Goal: Task Accomplishment & Management: Use online tool/utility

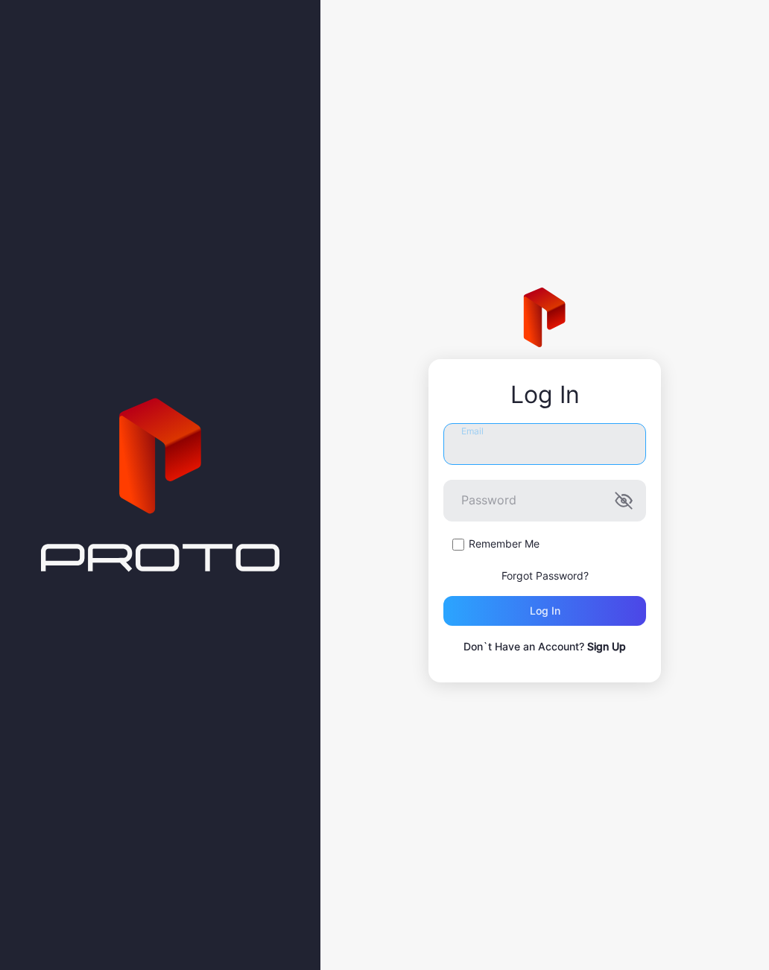
type input "**********"
click at [545, 611] on button "Log in" at bounding box center [544, 611] width 203 height 30
type input "**********"
click at [545, 611] on button "Log in" at bounding box center [544, 611] width 203 height 30
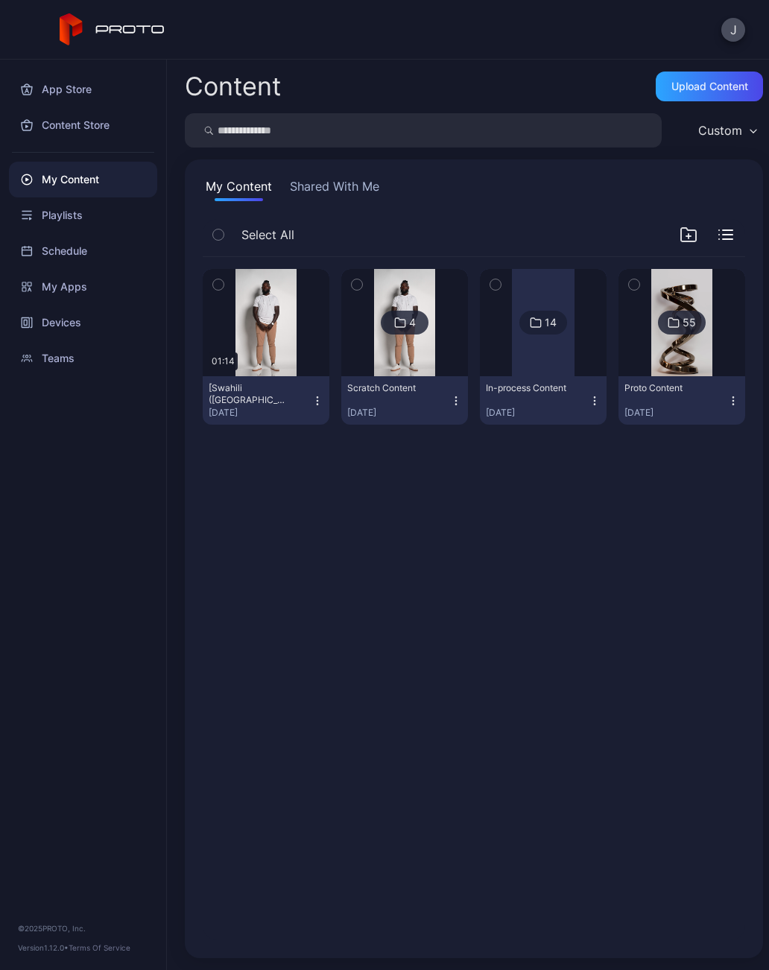
click at [85, 226] on div "Playlists" at bounding box center [83, 215] width 148 height 36
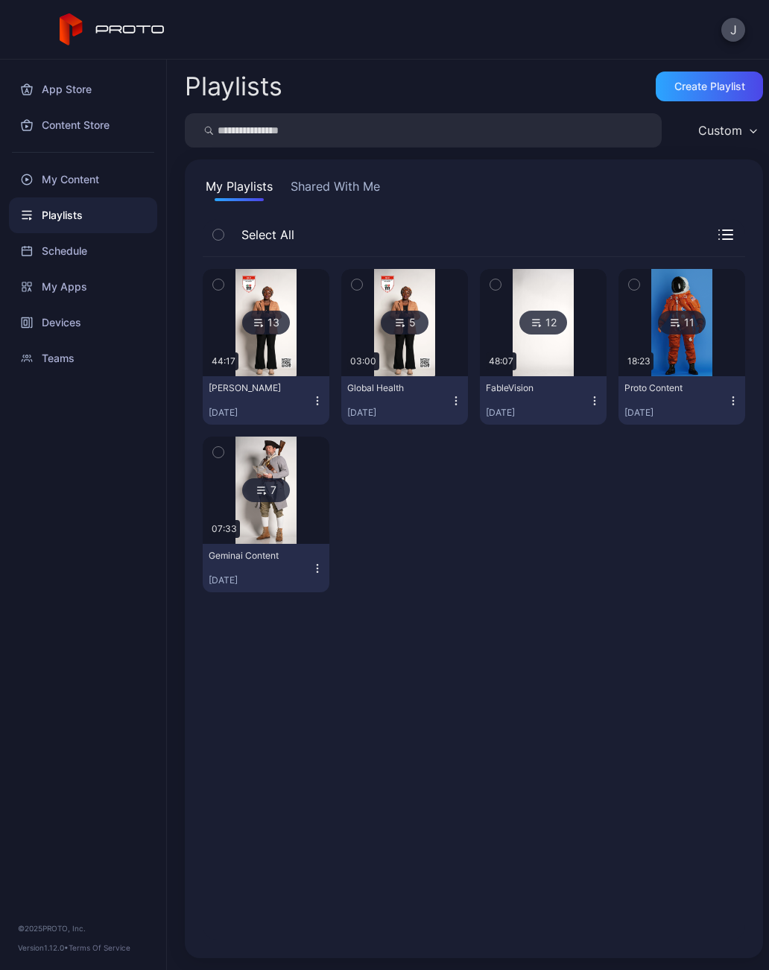
click at [77, 180] on div "My Content" at bounding box center [83, 180] width 148 height 36
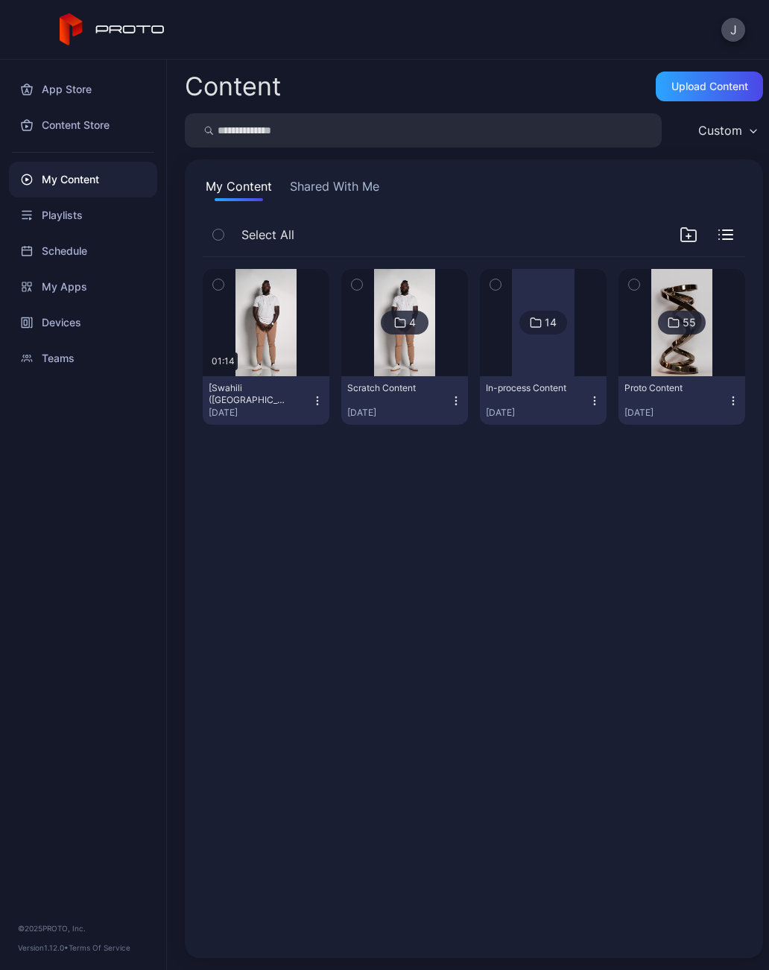
click at [554, 349] on div at bounding box center [543, 322] width 63 height 107
click at [751, 124] on div "Custom" at bounding box center [727, 130] width 72 height 22
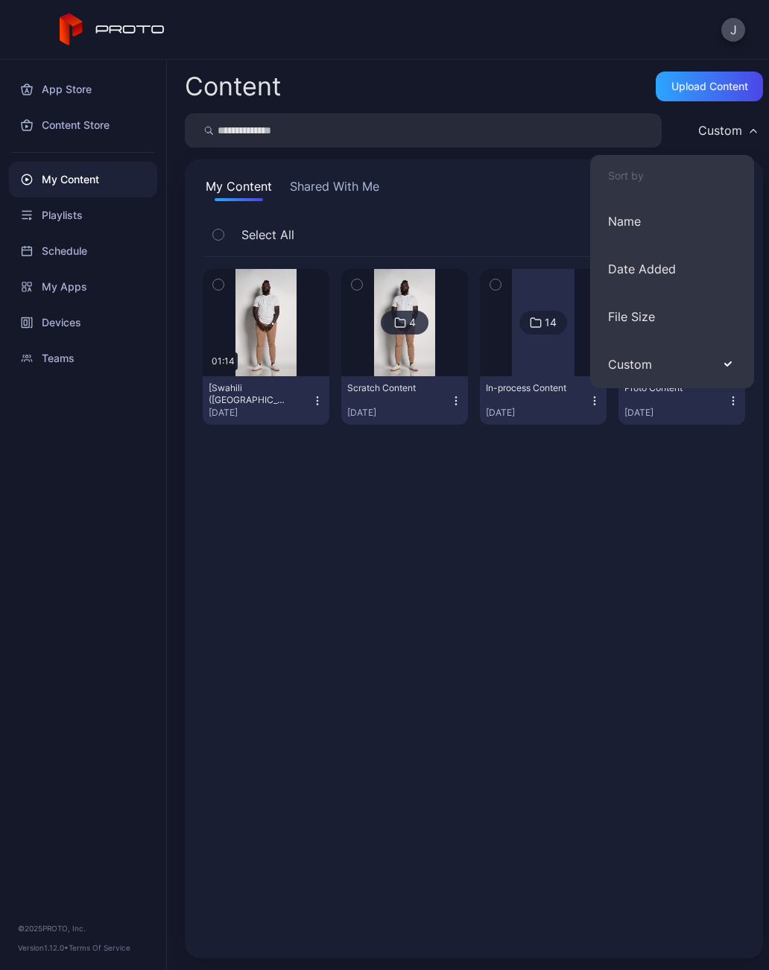
click at [737, 130] on div "Custom" at bounding box center [720, 130] width 44 height 15
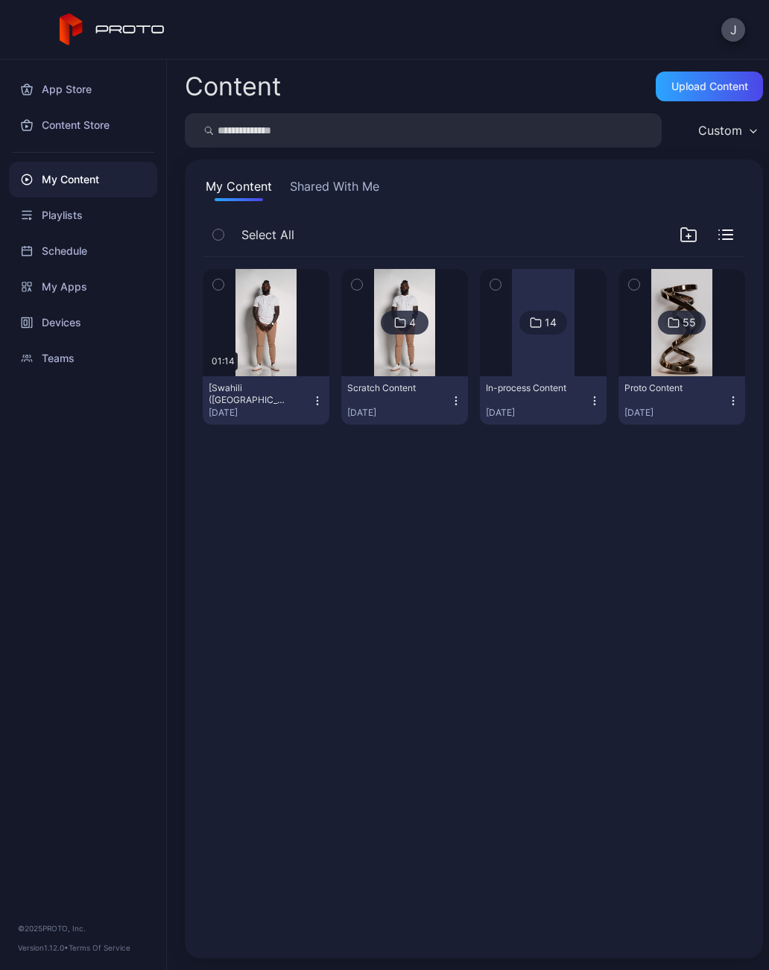
click at [746, 124] on div "Custom" at bounding box center [727, 130] width 72 height 22
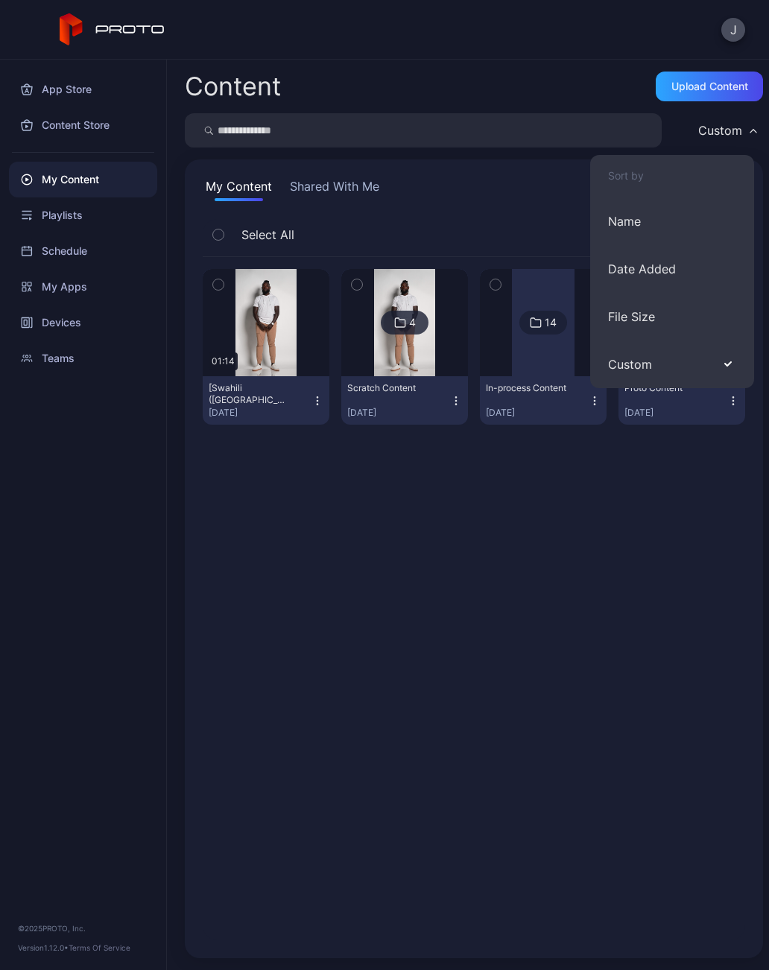
click at [641, 218] on button "Name" at bounding box center [672, 221] width 164 height 48
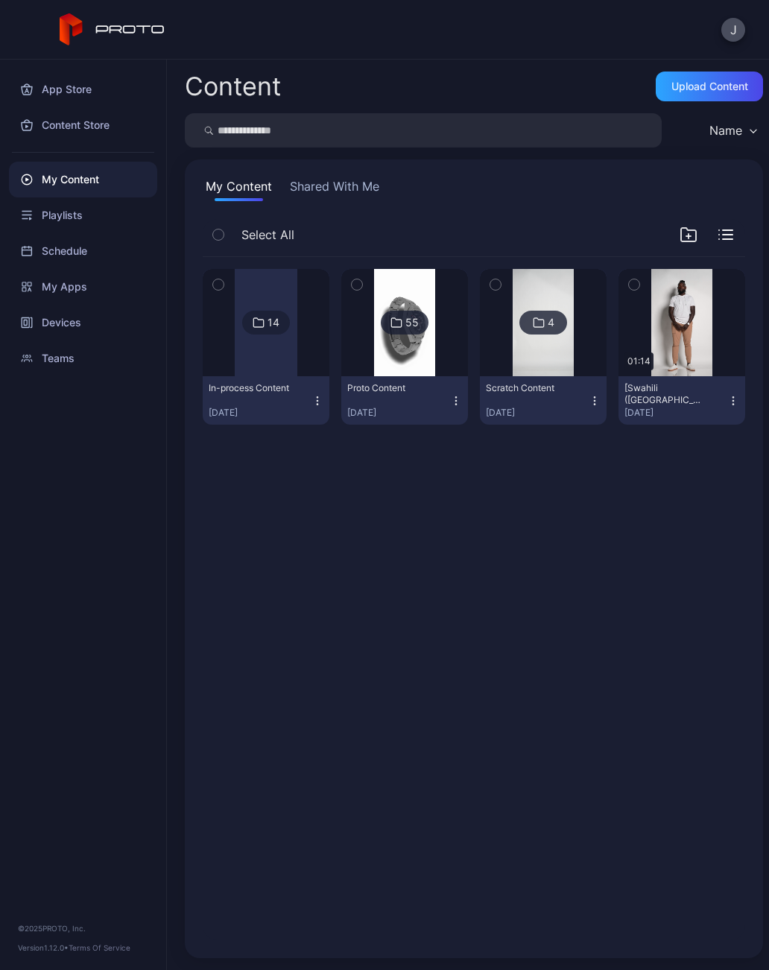
click at [273, 378] on button "In-process Content Dec 20, 2024" at bounding box center [266, 400] width 127 height 48
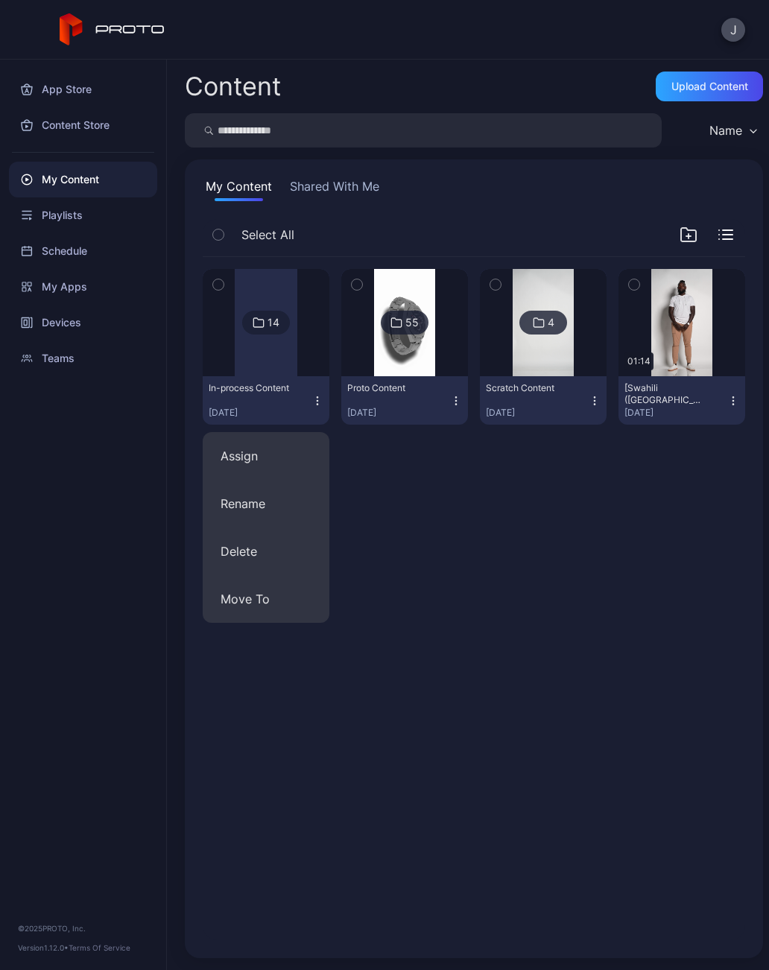
click at [389, 510] on div "14 In-process Content Dec 20, 2024 55 Proto Content Dec 20, 2024 4 Scratch Cont…" at bounding box center [474, 598] width 566 height 707
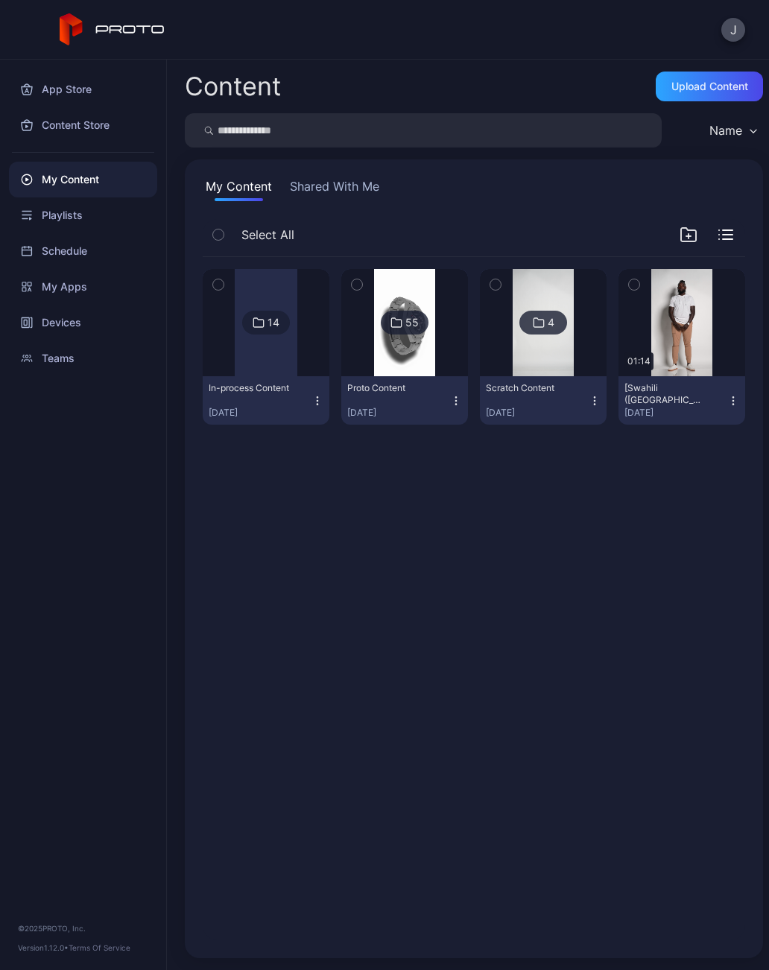
click at [291, 306] on div at bounding box center [266, 322] width 63 height 107
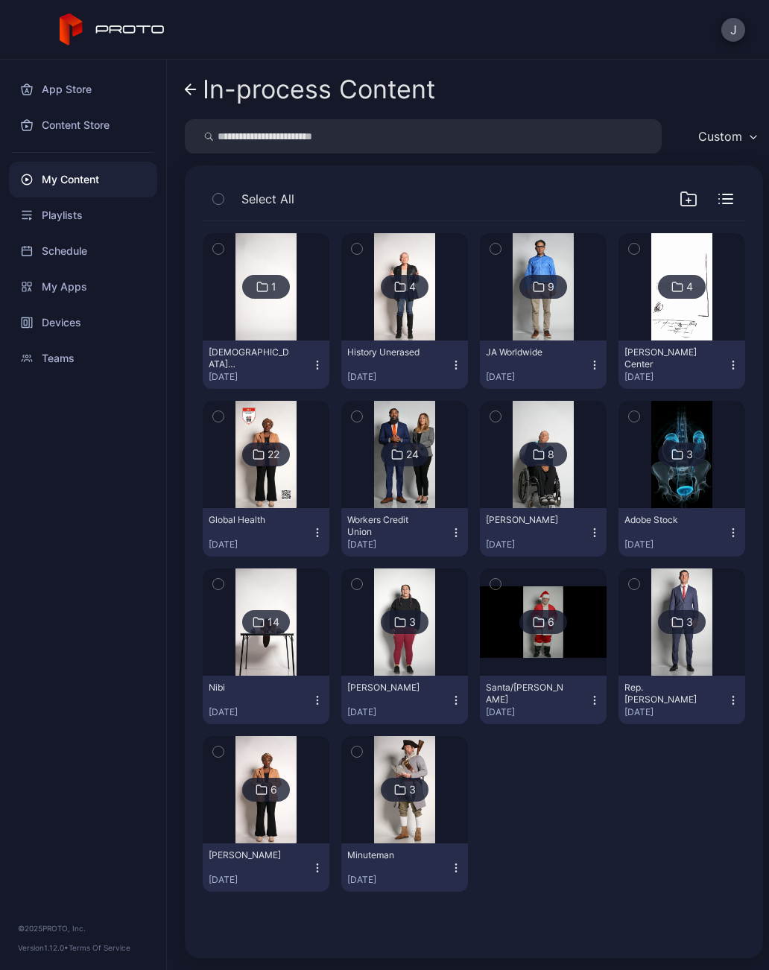
click at [79, 228] on div "Playlists" at bounding box center [83, 215] width 148 height 36
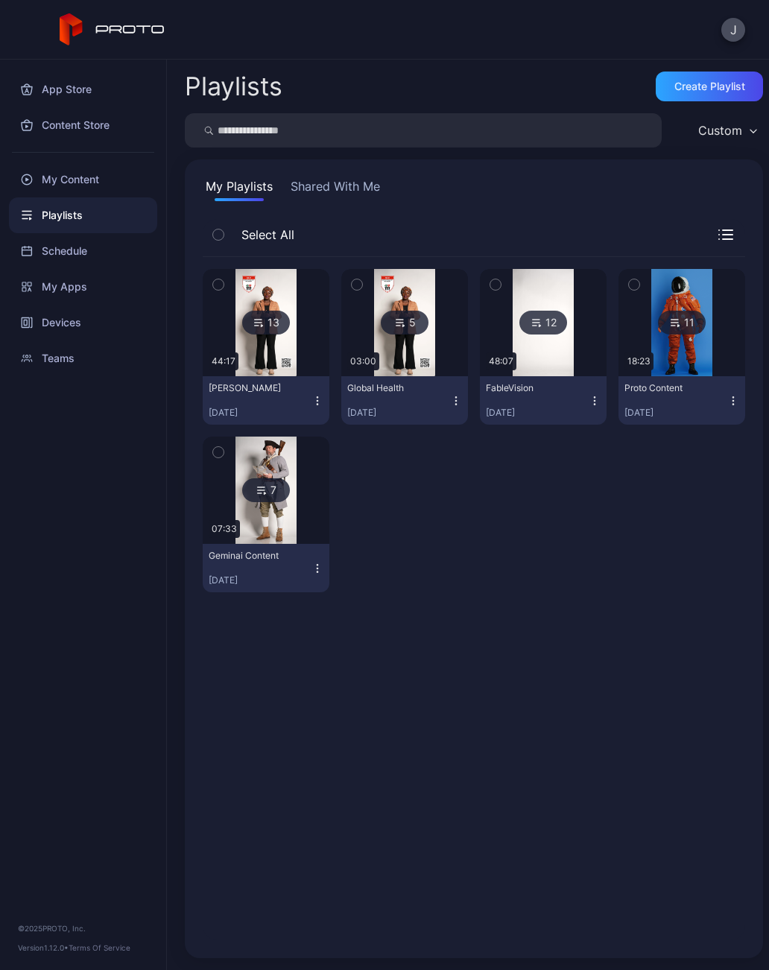
click at [354, 180] on button "Shared With Me" at bounding box center [335, 189] width 95 height 24
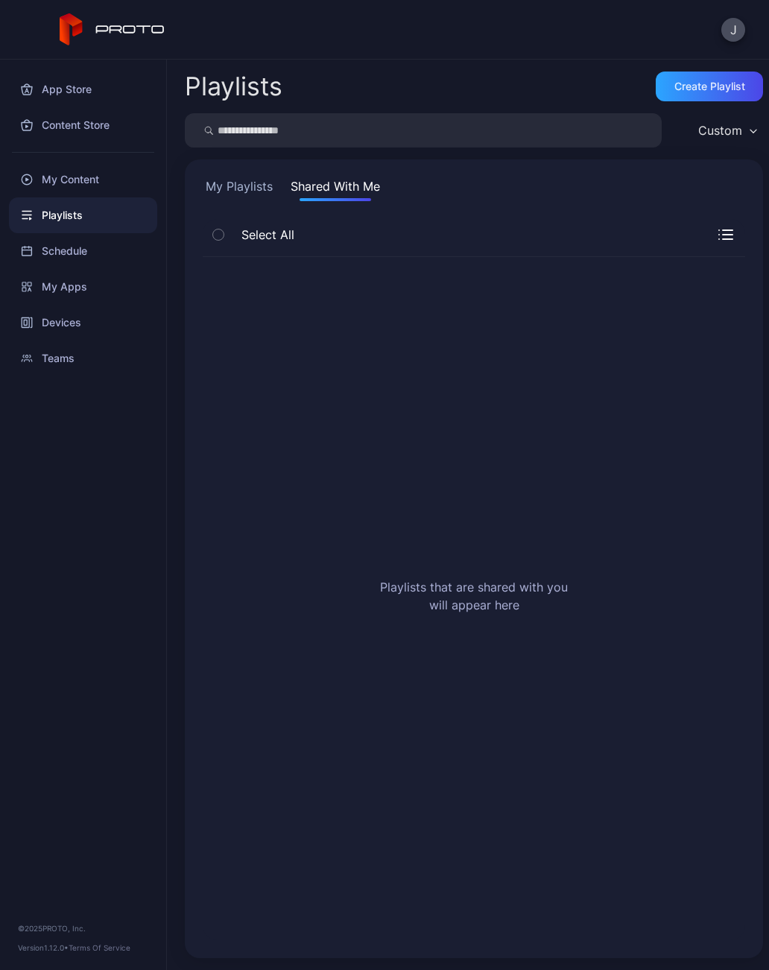
click at [236, 188] on button "My Playlists" at bounding box center [239, 189] width 73 height 24
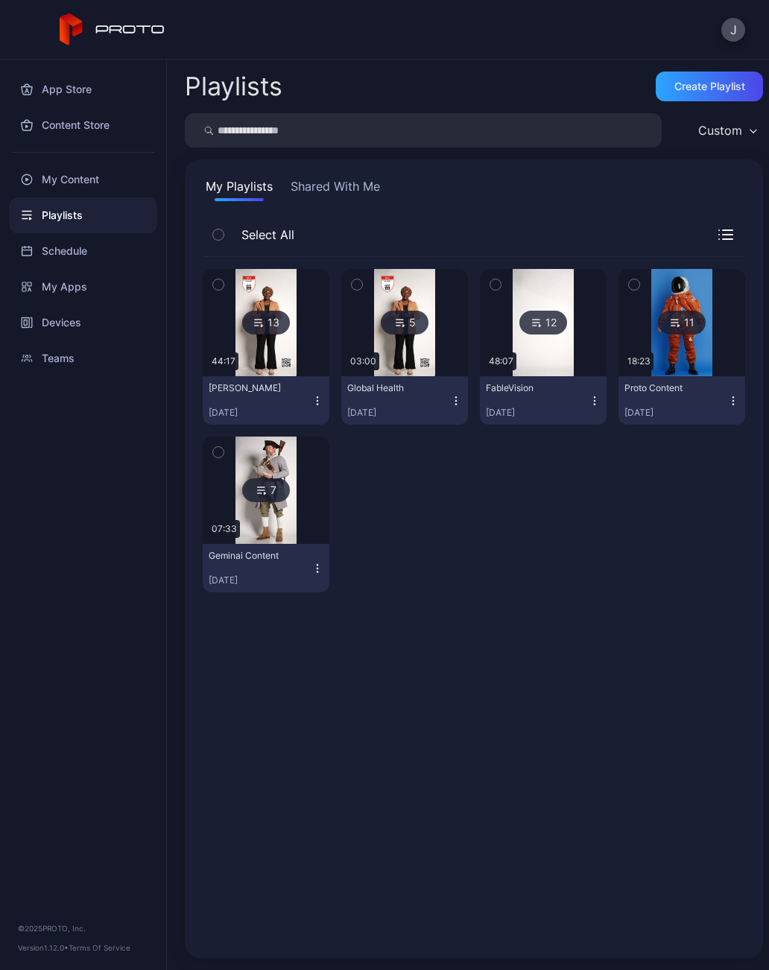
click at [732, 233] on icon "button" at bounding box center [725, 234] width 15 height 10
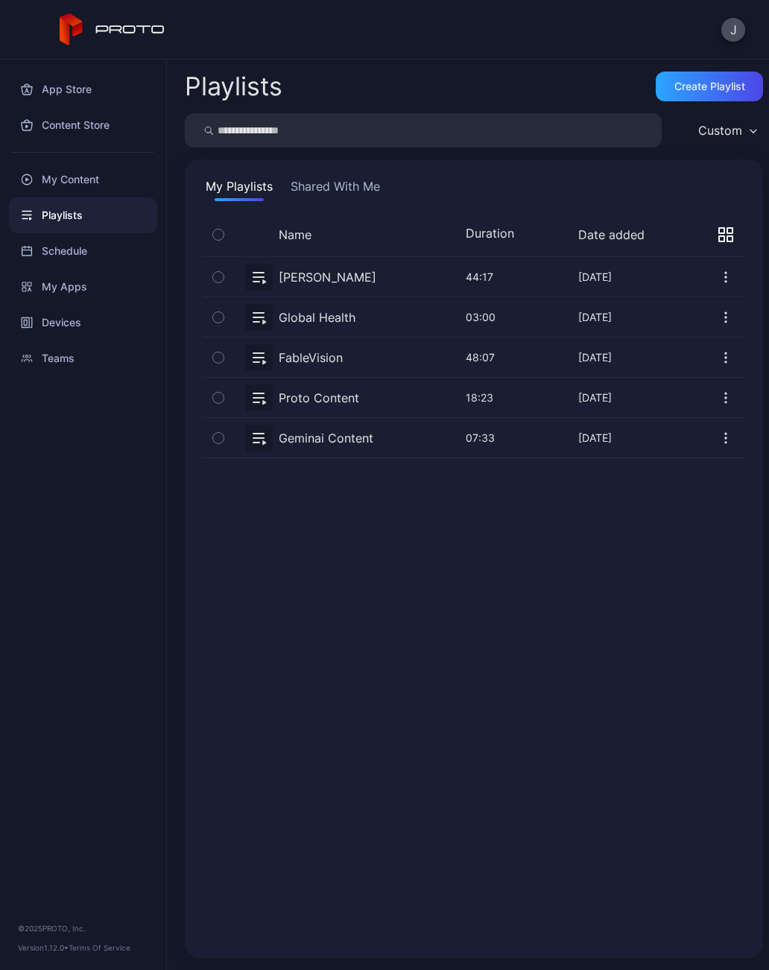
click at [78, 261] on div "Schedule" at bounding box center [83, 251] width 148 height 36
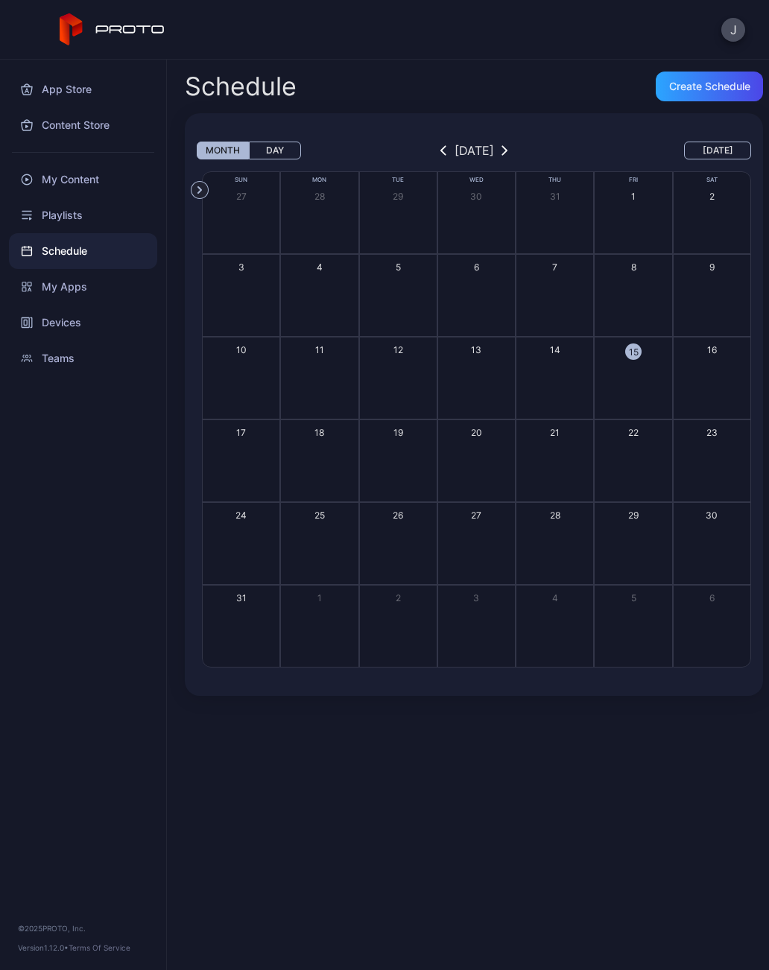
click at [90, 176] on div "My Content" at bounding box center [83, 180] width 148 height 36
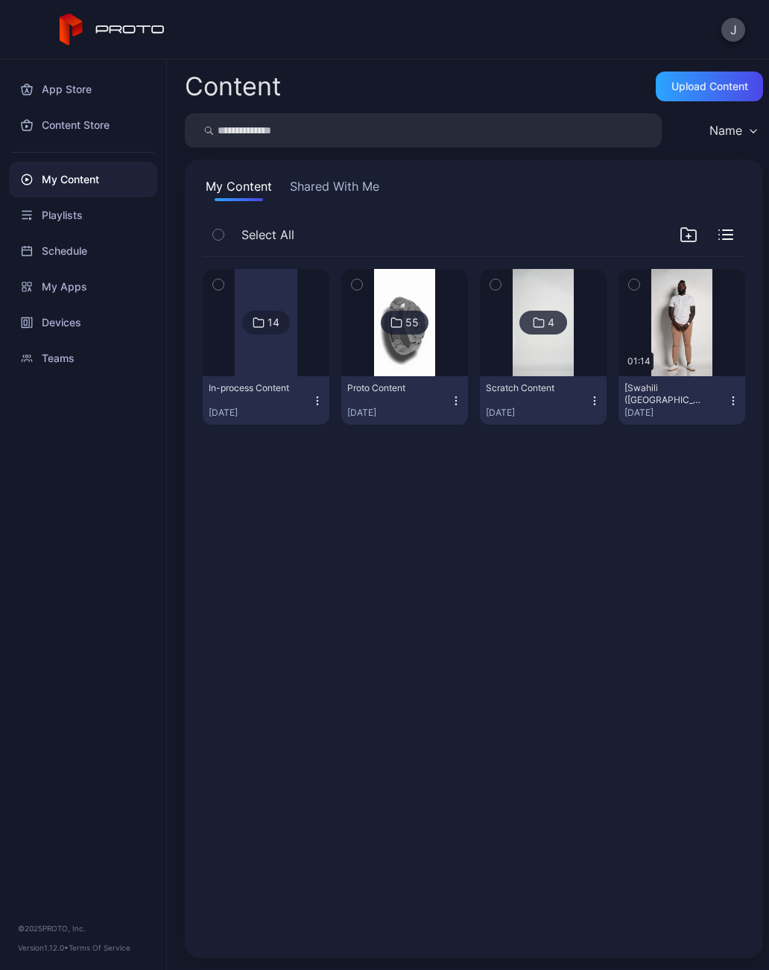
click at [70, 217] on div "Playlists" at bounding box center [83, 215] width 148 height 36
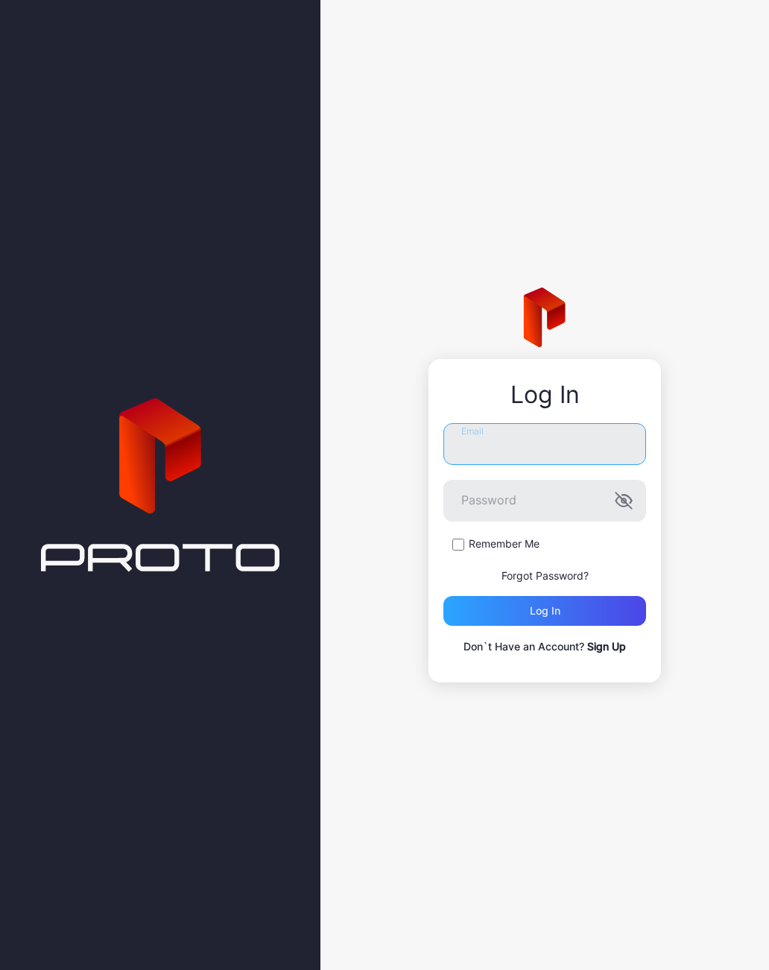
type input "**********"
click at [545, 611] on button "Log in" at bounding box center [544, 611] width 203 height 30
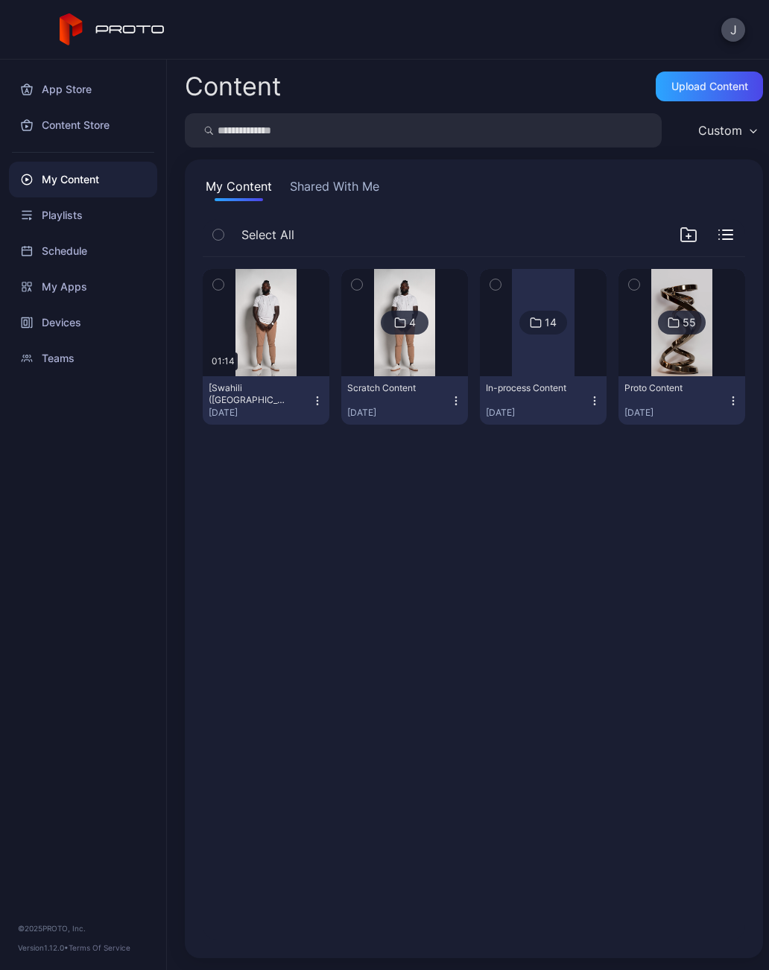
click at [334, 191] on button "Shared With Me" at bounding box center [334, 189] width 95 height 24
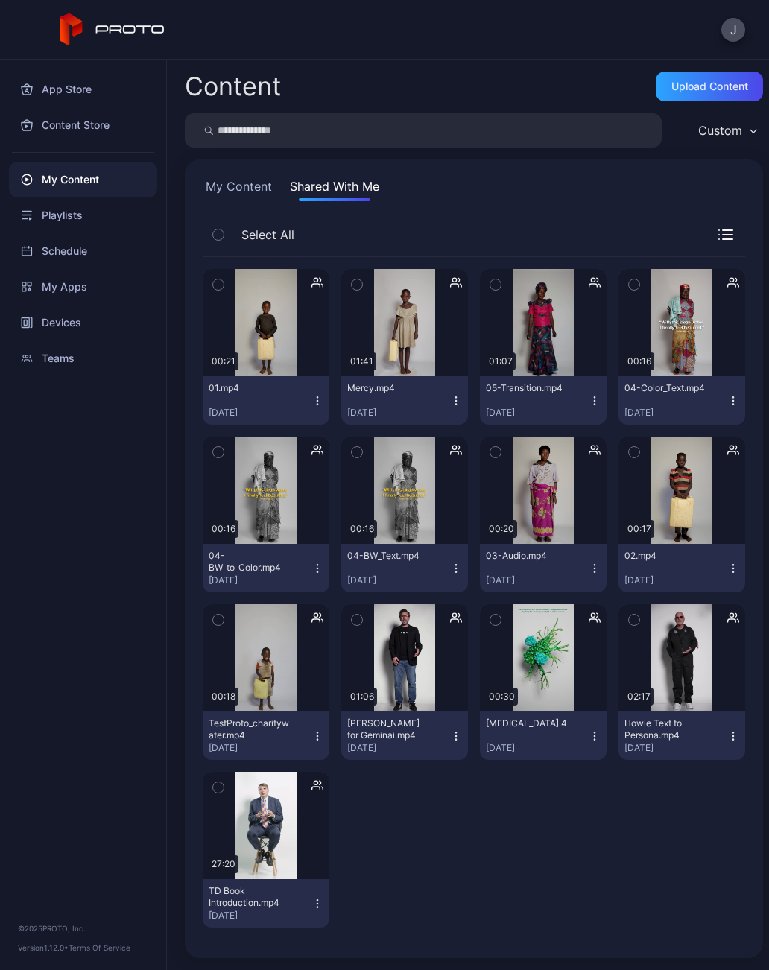
click at [250, 178] on button "My Content" at bounding box center [239, 189] width 72 height 24
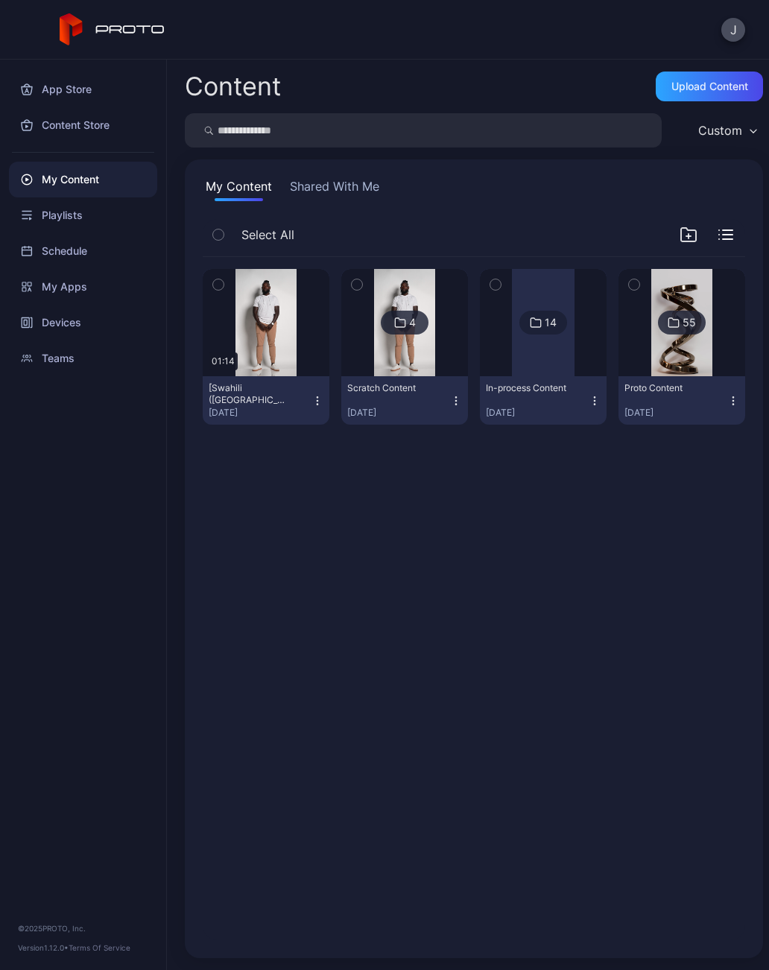
click at [349, 965] on div "Content Upload Content Custom My Content Shared With Me Select All Preview 01:1…" at bounding box center [468, 515] width 602 height 910
click at [735, 81] on div "Upload Content" at bounding box center [709, 86] width 77 height 12
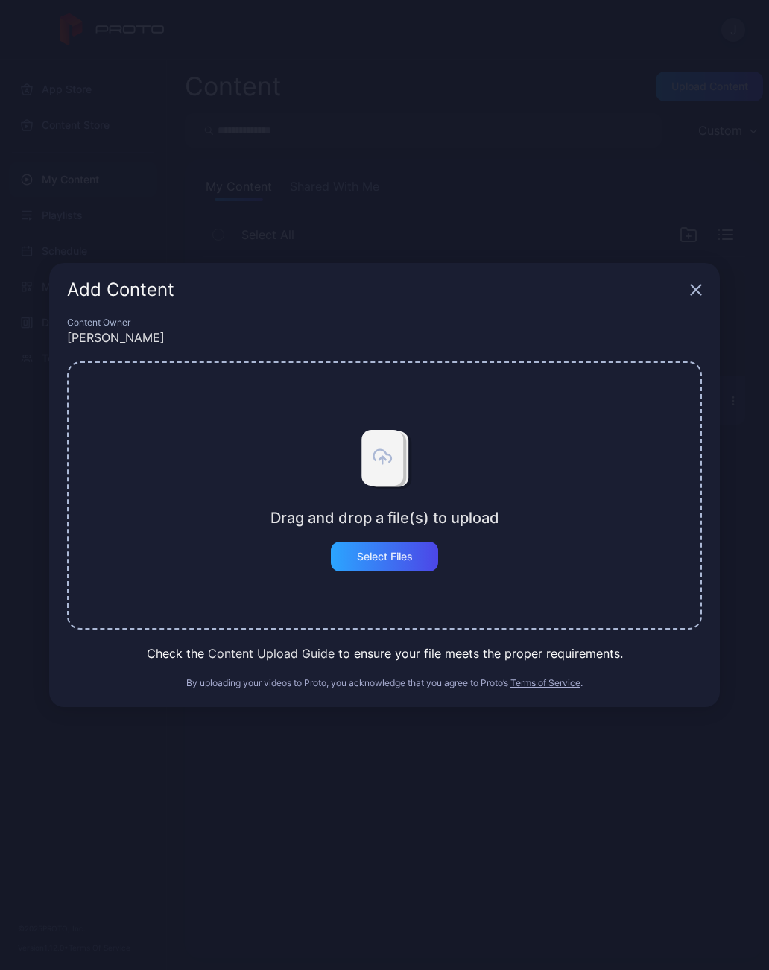
click at [700, 281] on div "Add Content" at bounding box center [384, 290] width 670 height 54
click at [693, 294] on icon "button" at bounding box center [696, 290] width 10 height 10
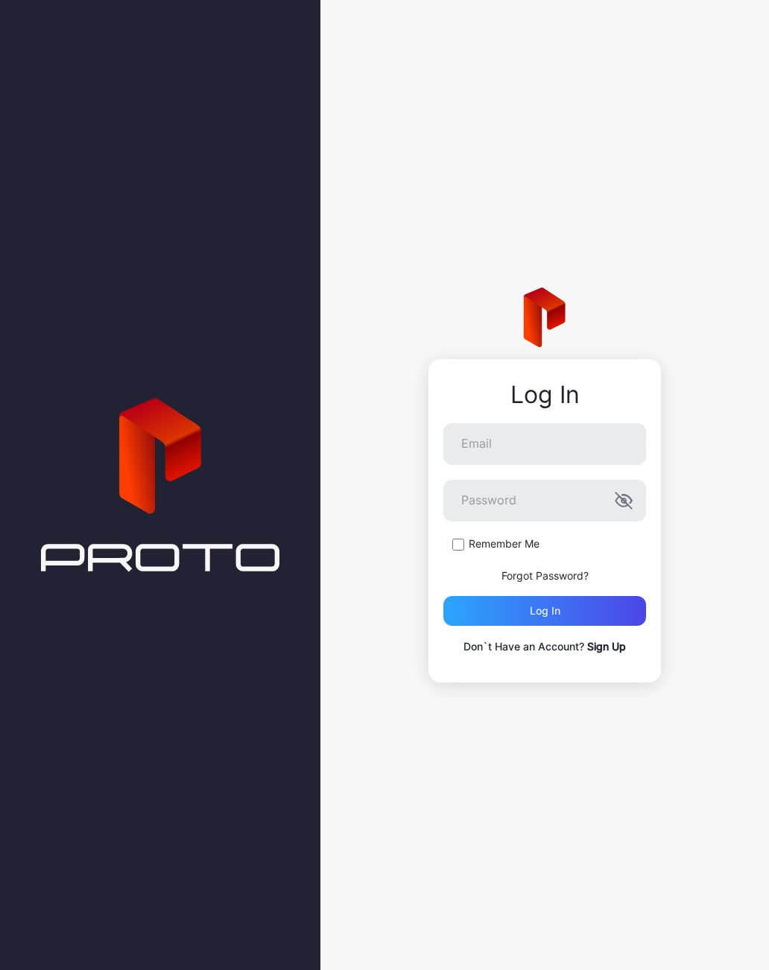
click at [463, 544] on div "Remember Me" at bounding box center [544, 543] width 203 height 15
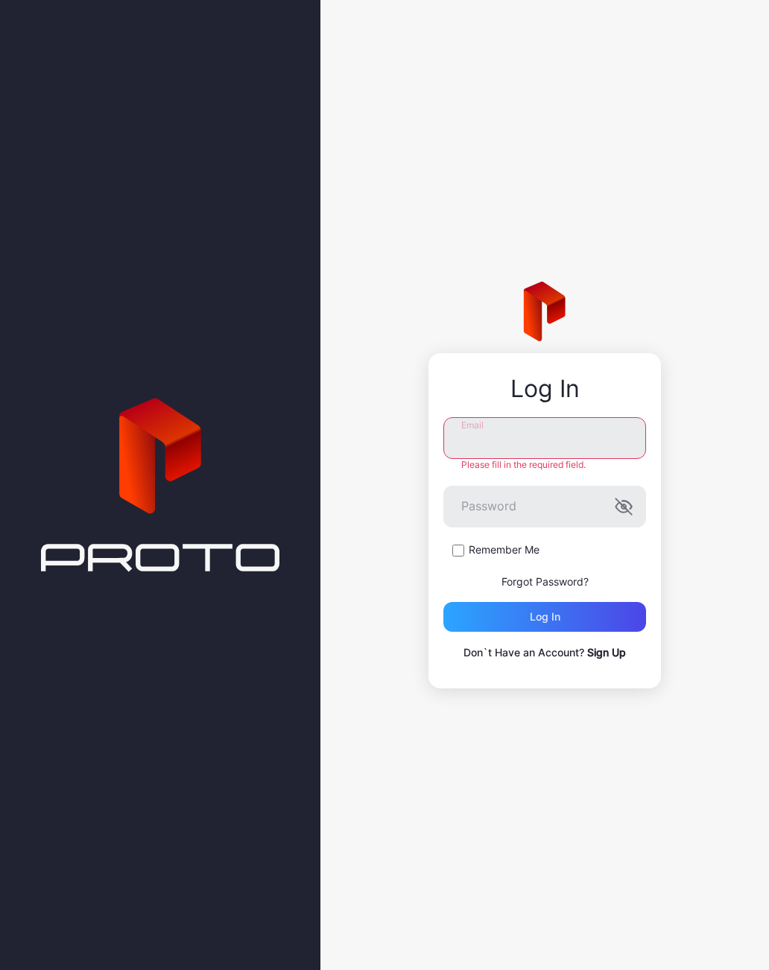
click at [518, 431] on input "Email" at bounding box center [544, 438] width 203 height 42
type input "**********"
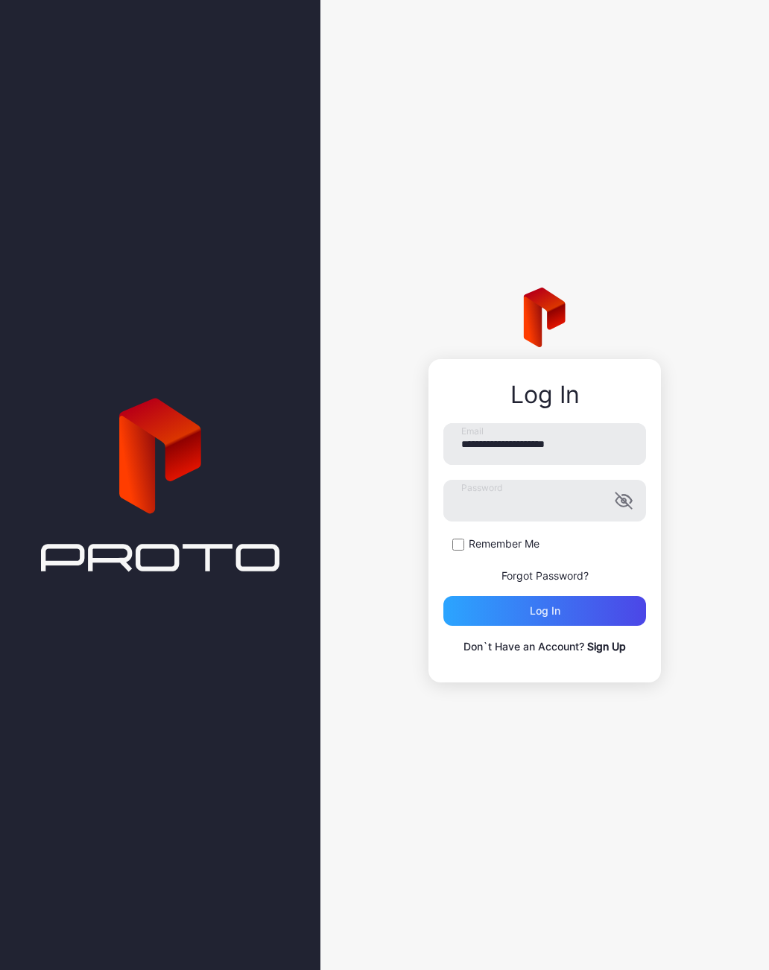
click at [559, 600] on div "Log in" at bounding box center [544, 611] width 203 height 30
type input "**********"
click at [545, 611] on button "Log in" at bounding box center [544, 611] width 203 height 30
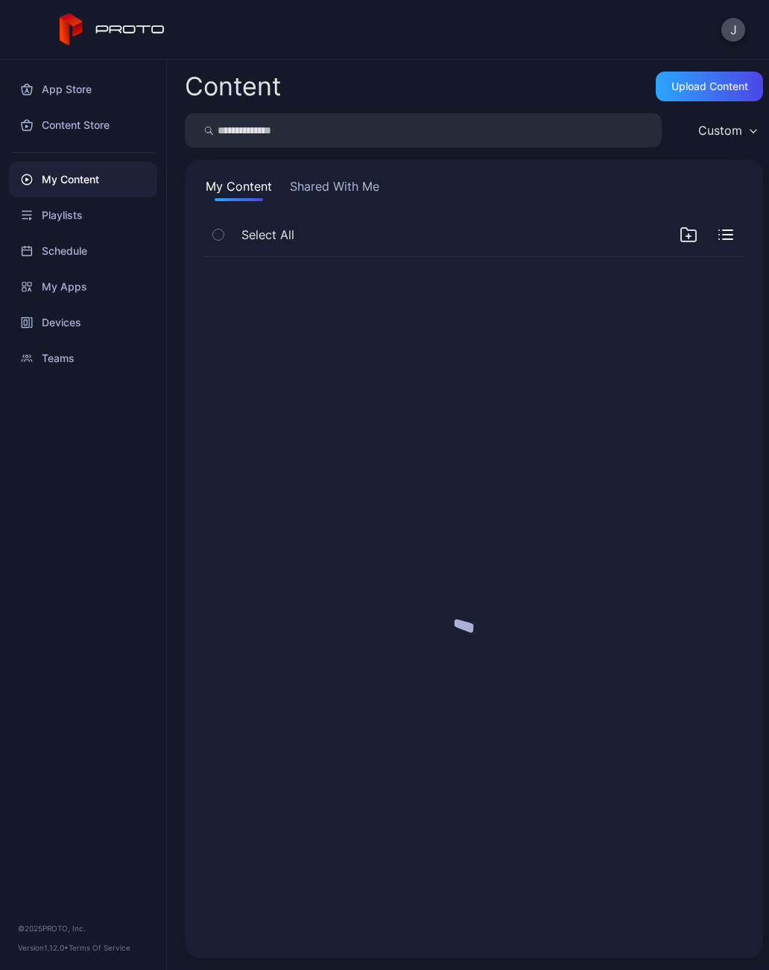
click at [557, 619] on div at bounding box center [474, 598] width 566 height 707
